Goal: Task Accomplishment & Management: Manage account settings

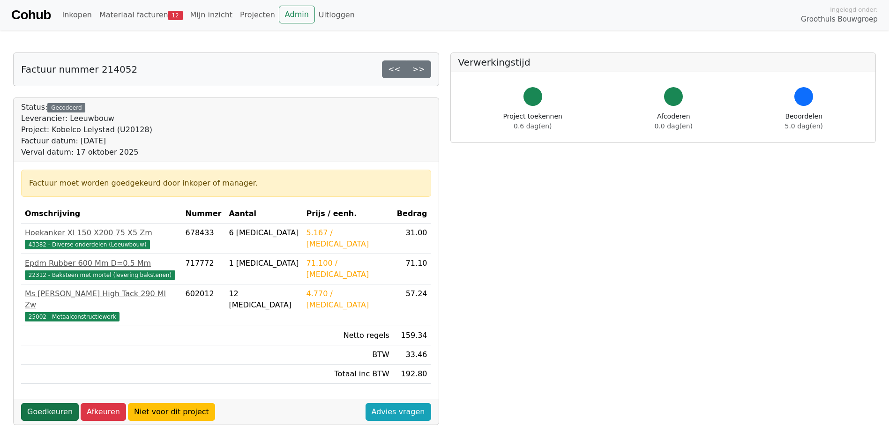
click at [60, 403] on link "Goedkeuren" at bounding box center [50, 412] width 58 height 18
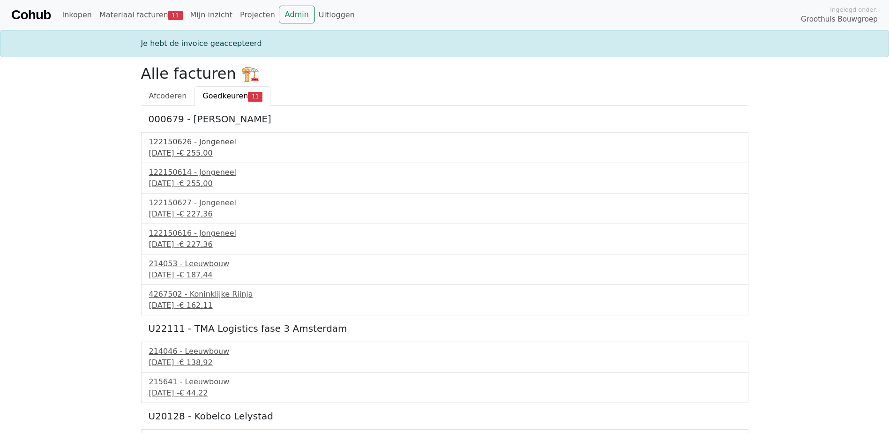
click at [216, 148] on div "[DATE] - € 255,00" at bounding box center [445, 153] width 592 height 11
